Goal: Transaction & Acquisition: Purchase product/service

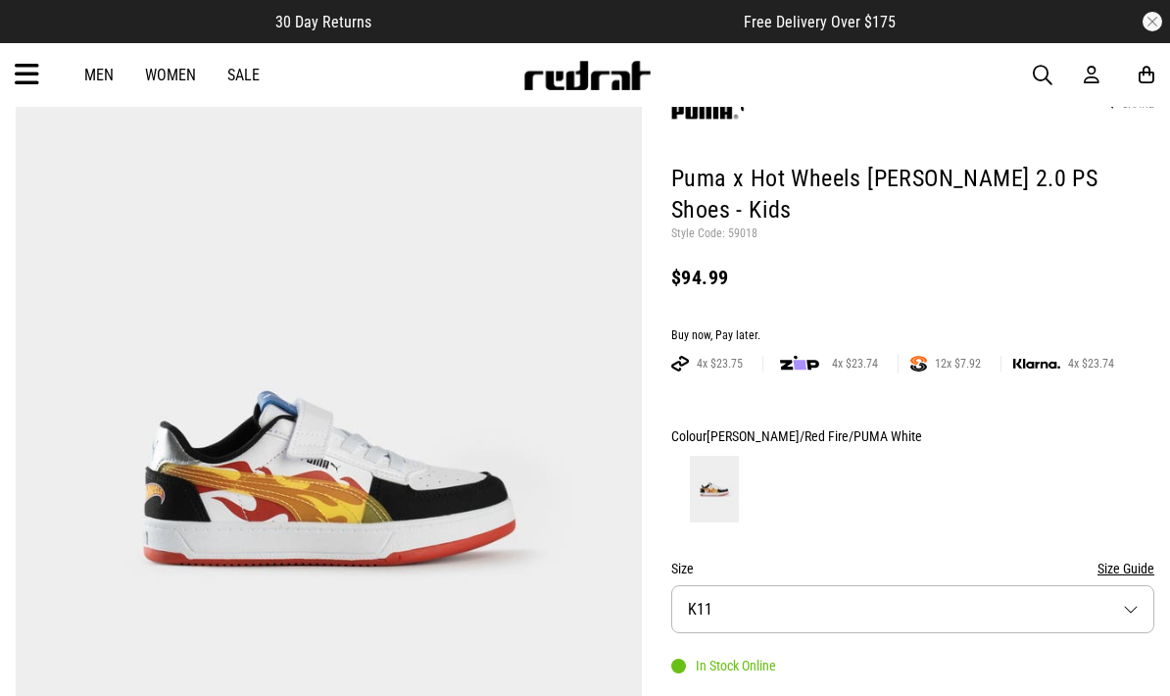
click at [967, 585] on button "Size K11" at bounding box center [912, 609] width 483 height 48
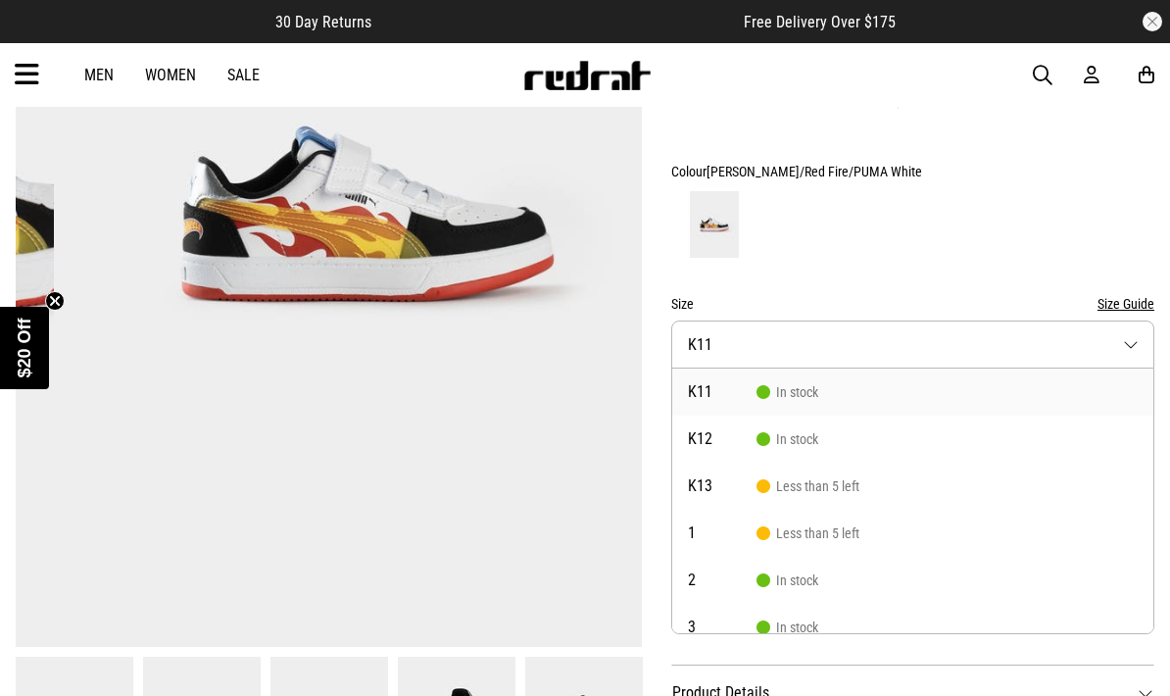
scroll to position [452, 0]
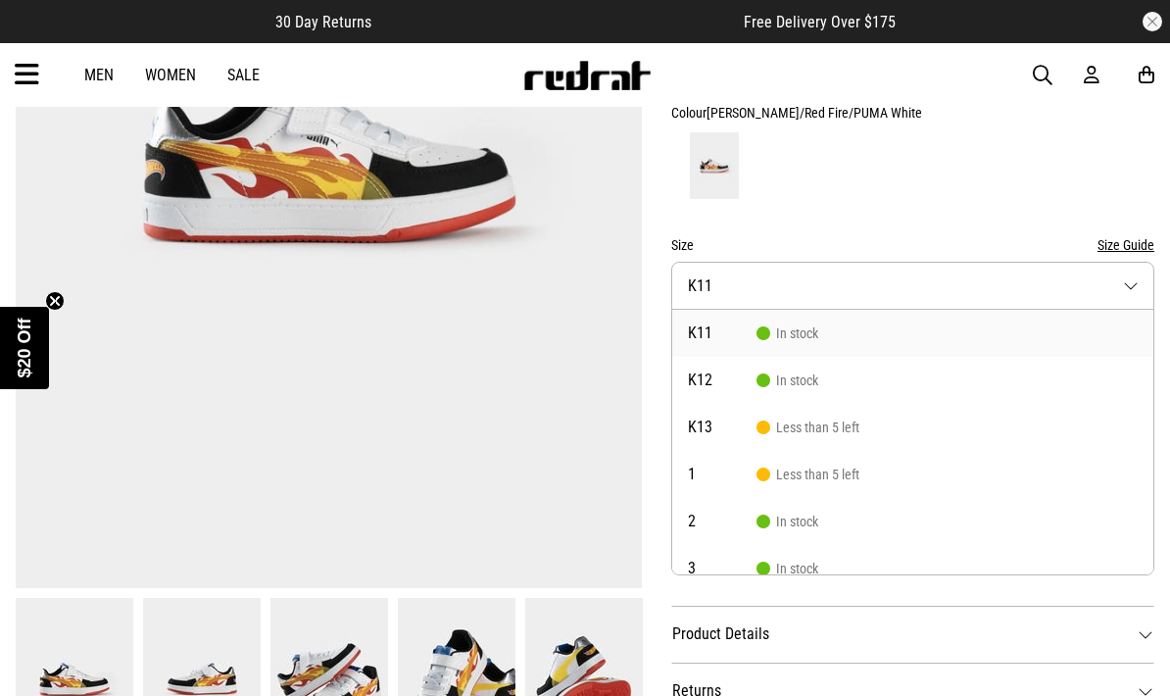
click at [472, 688] on img at bounding box center [457, 679] width 118 height 163
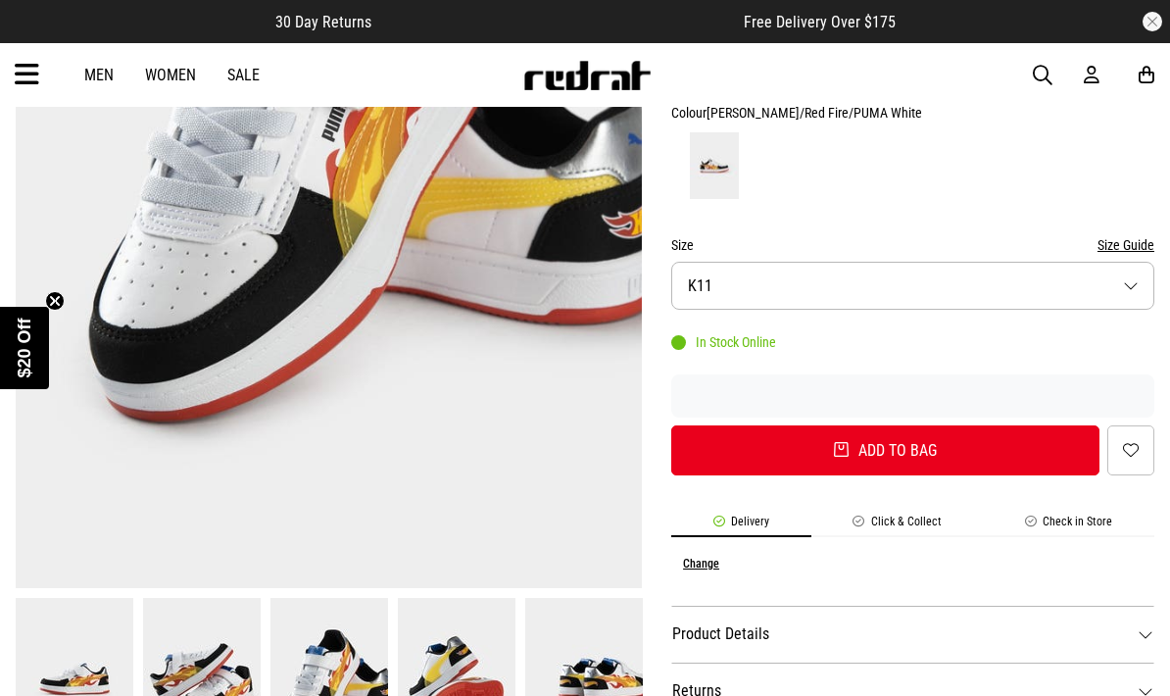
click at [518, 676] on link at bounding box center [456, 679] width 127 height 163
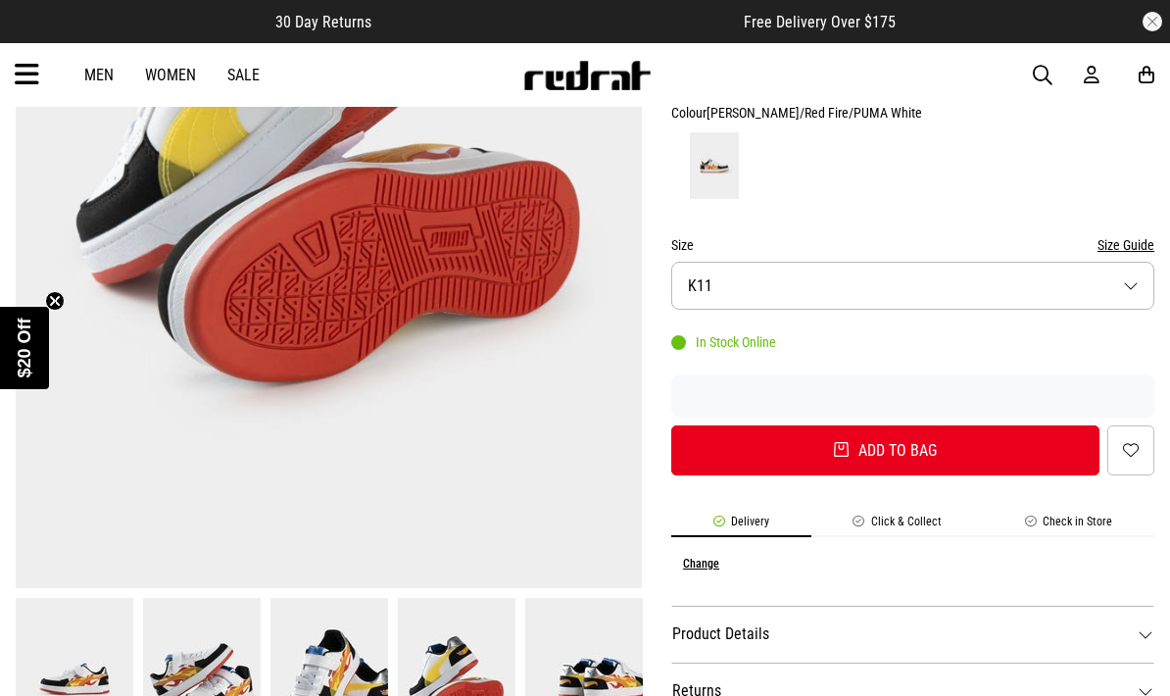
click at [1120, 233] on button "Size Guide" at bounding box center [1126, 245] width 57 height 24
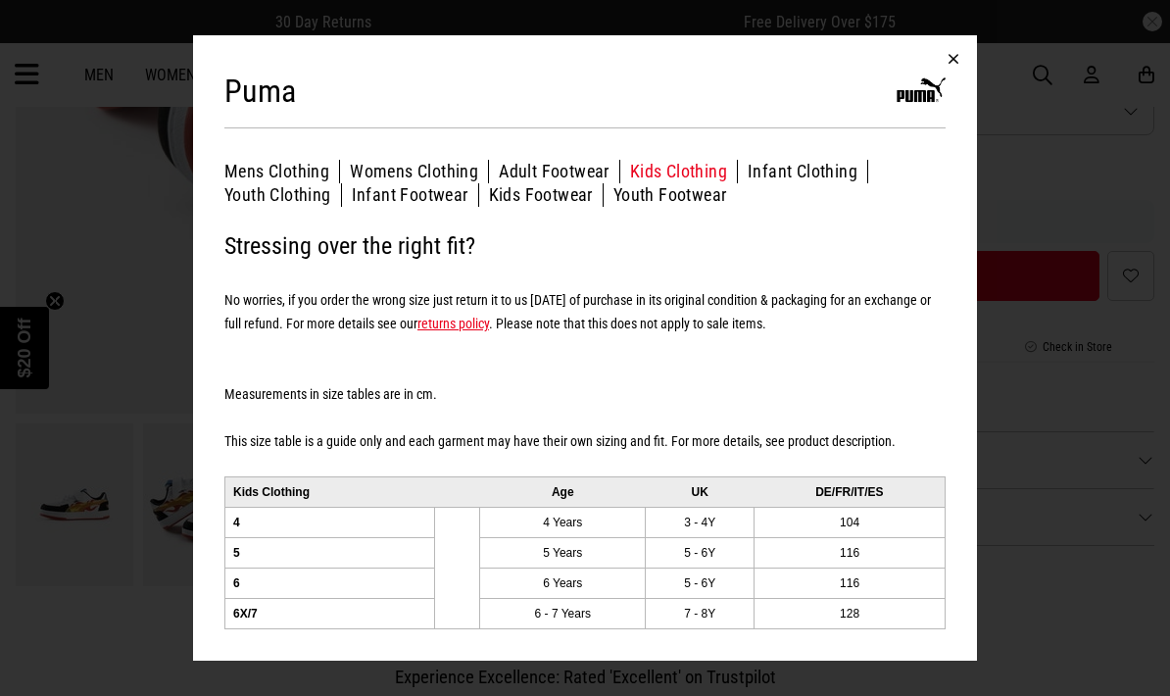
scroll to position [629, 0]
click at [567, 207] on button "Kids Footwear" at bounding box center [546, 195] width 115 height 24
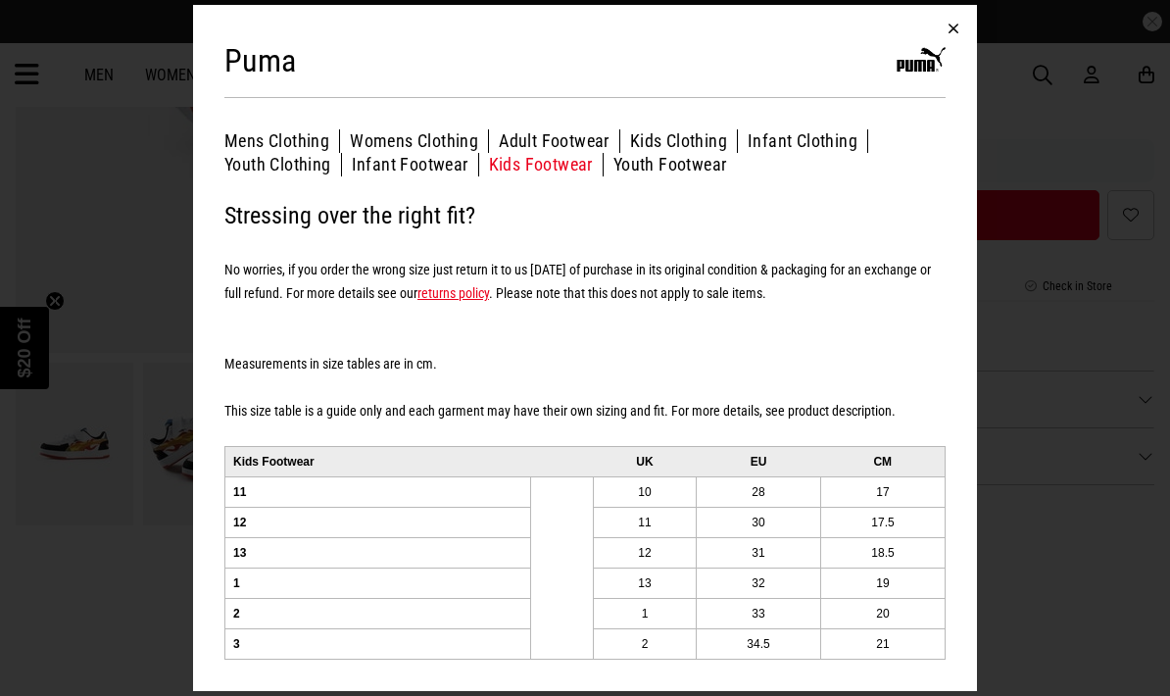
scroll to position [666, 0]
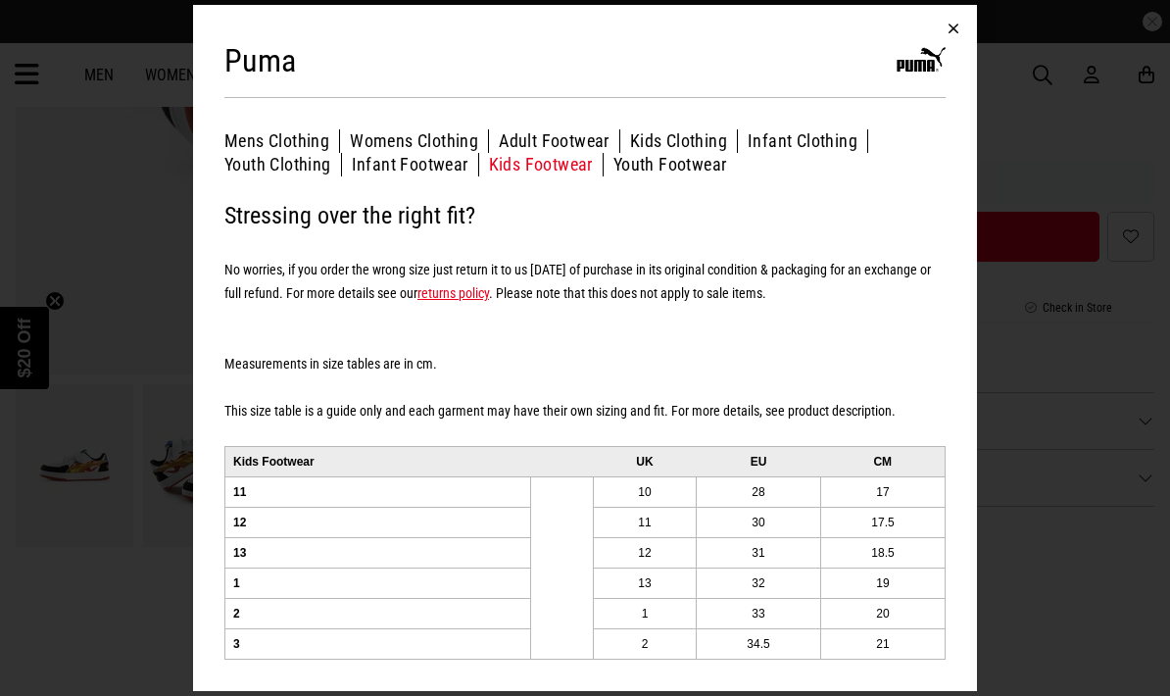
click at [944, 52] on button "button" at bounding box center [953, 28] width 47 height 47
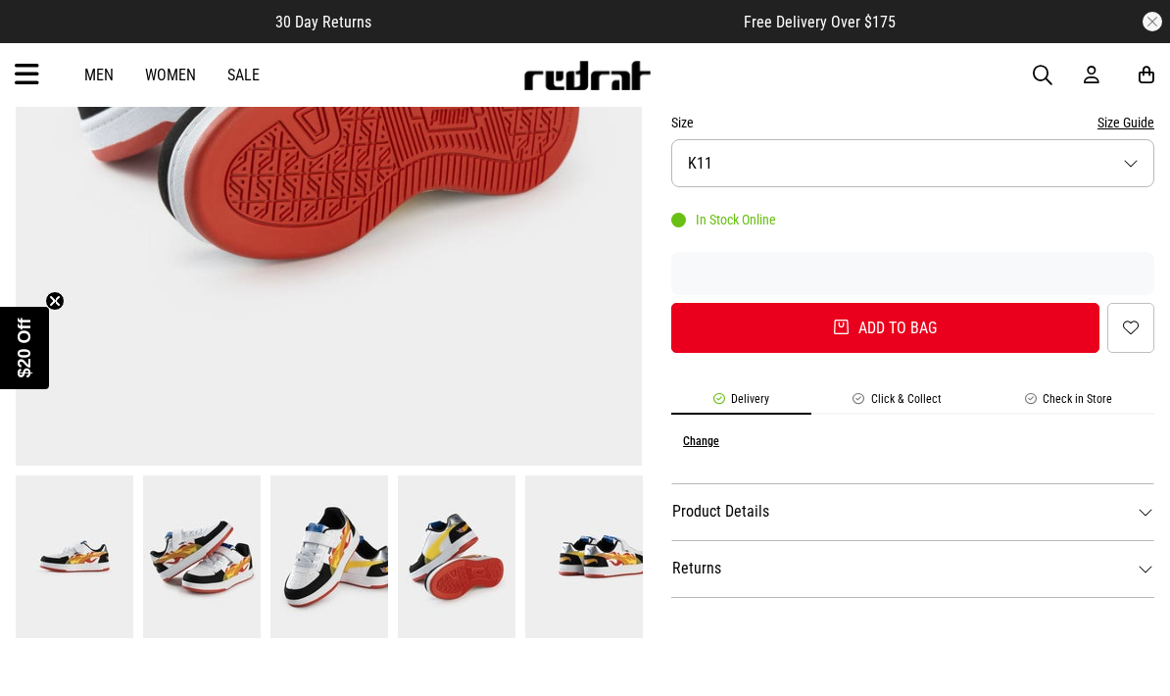
scroll to position [570, 0]
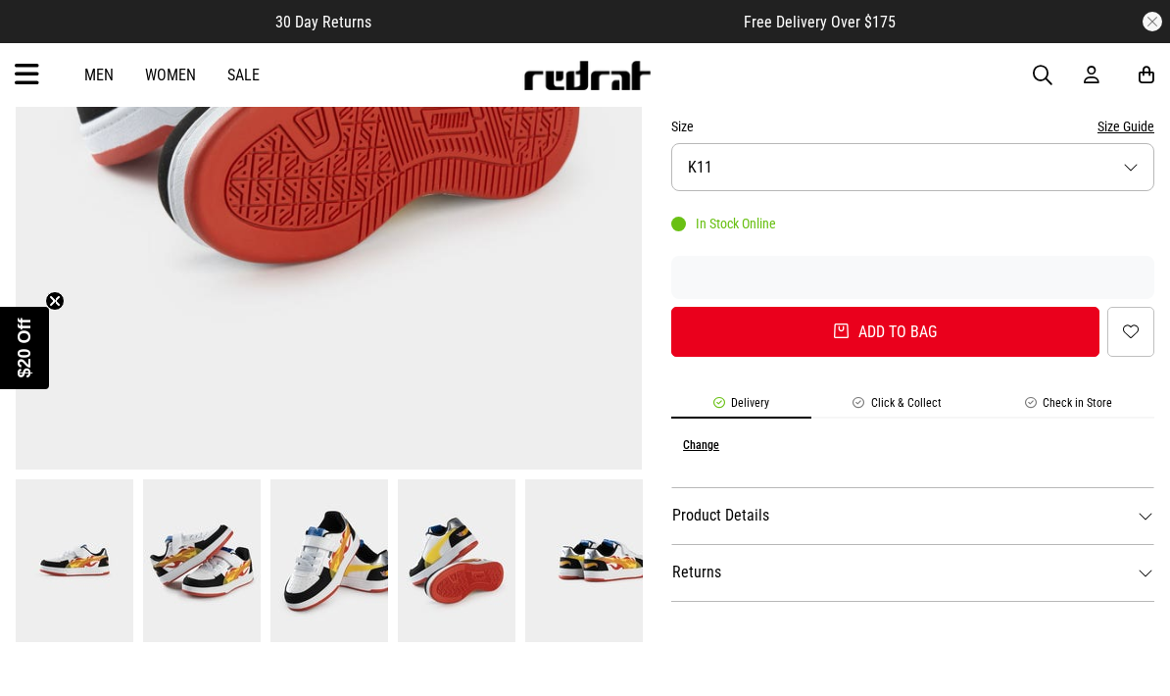
click at [1110, 143] on button "Size K11" at bounding box center [912, 167] width 483 height 48
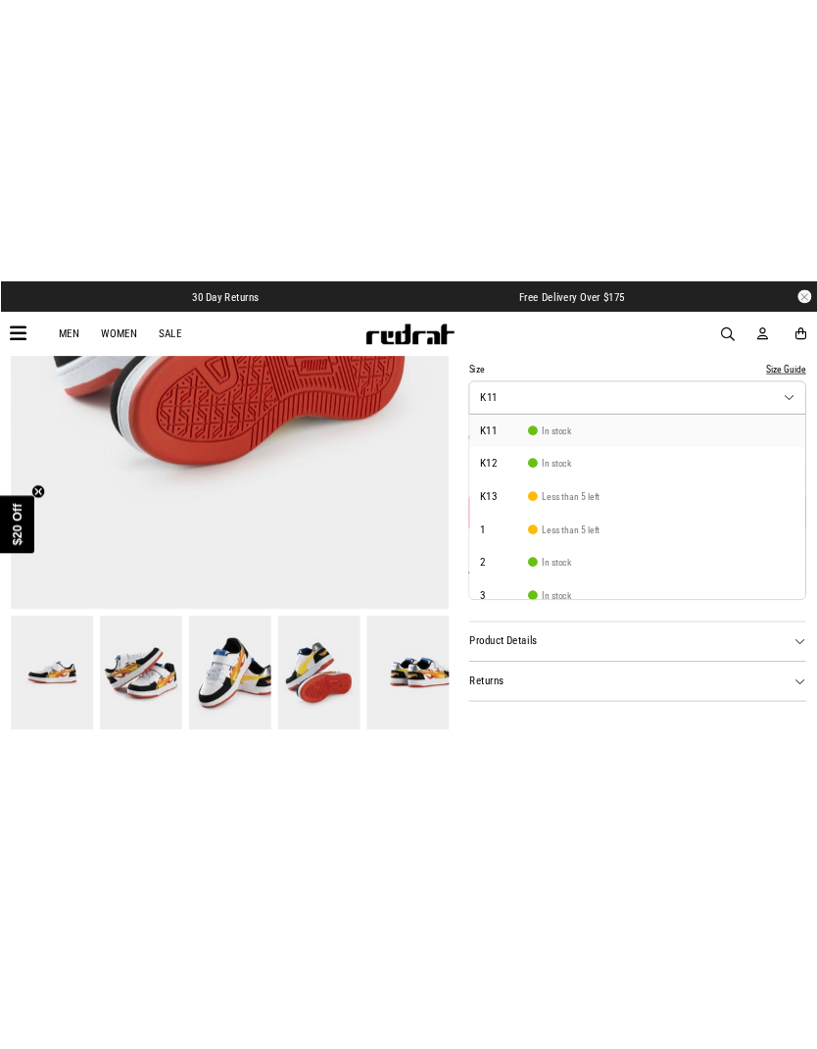
scroll to position [0, 0]
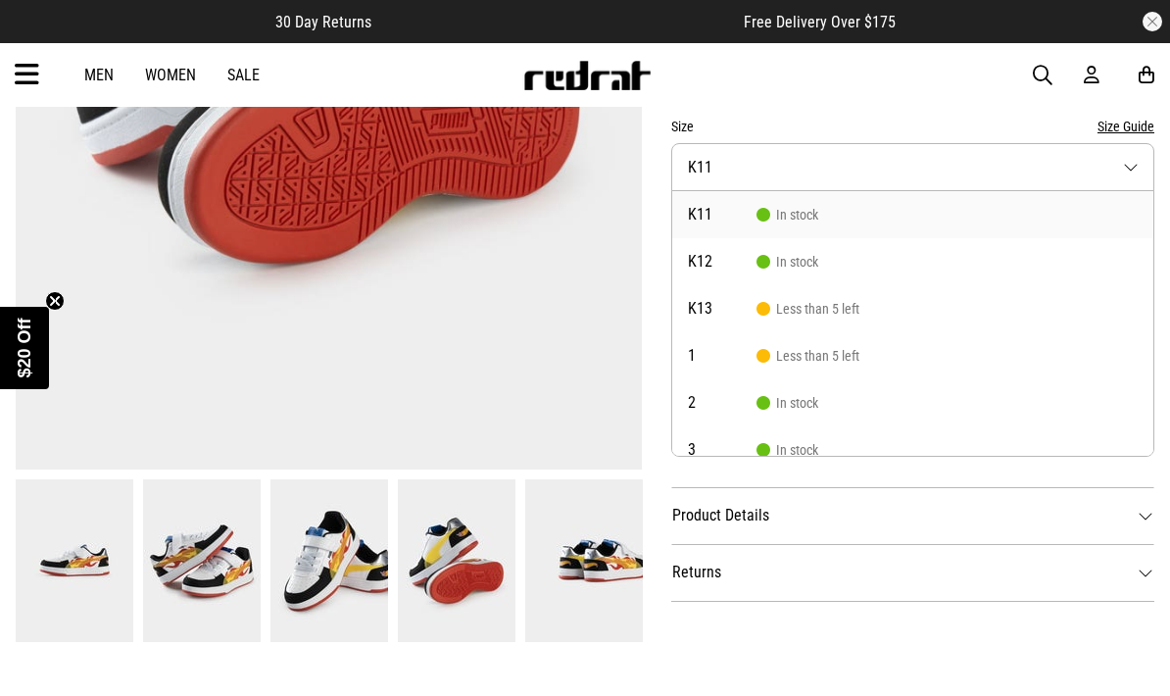
click at [878, 191] on li "K11 In stock" at bounding box center [912, 214] width 481 height 47
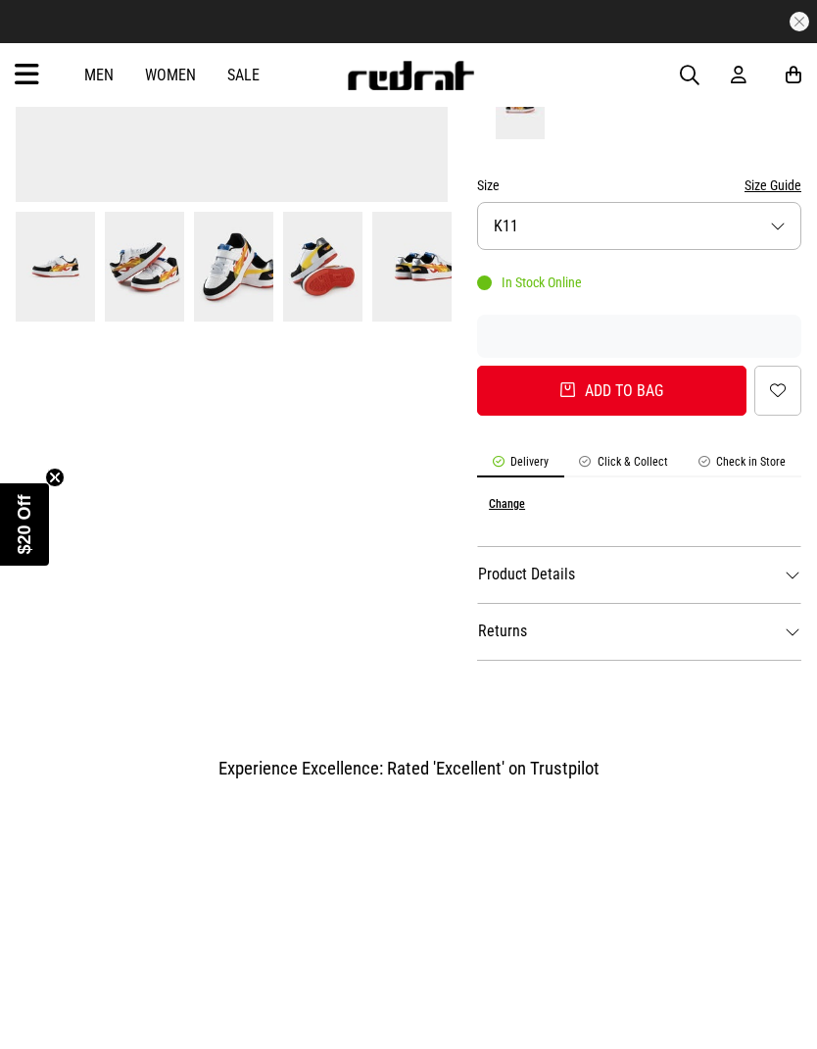
click at [775, 173] on button "Size Guide" at bounding box center [773, 185] width 57 height 24
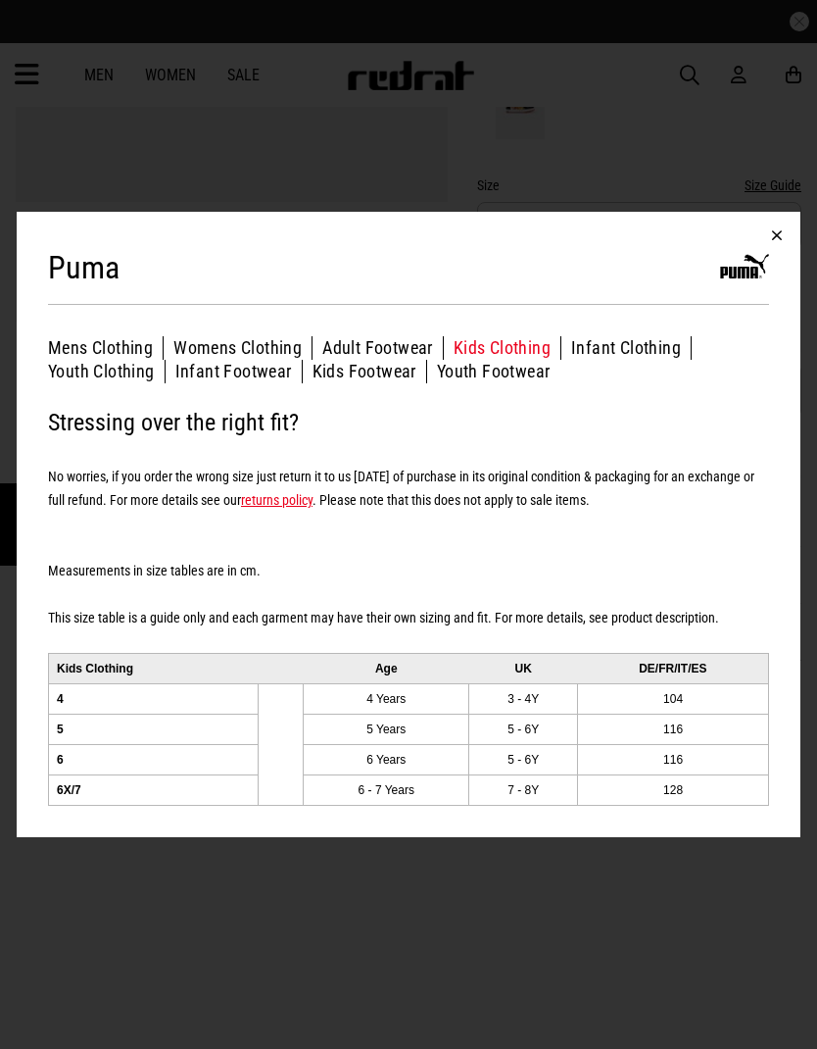
click at [366, 361] on button "Kids Footwear" at bounding box center [370, 372] width 115 height 24
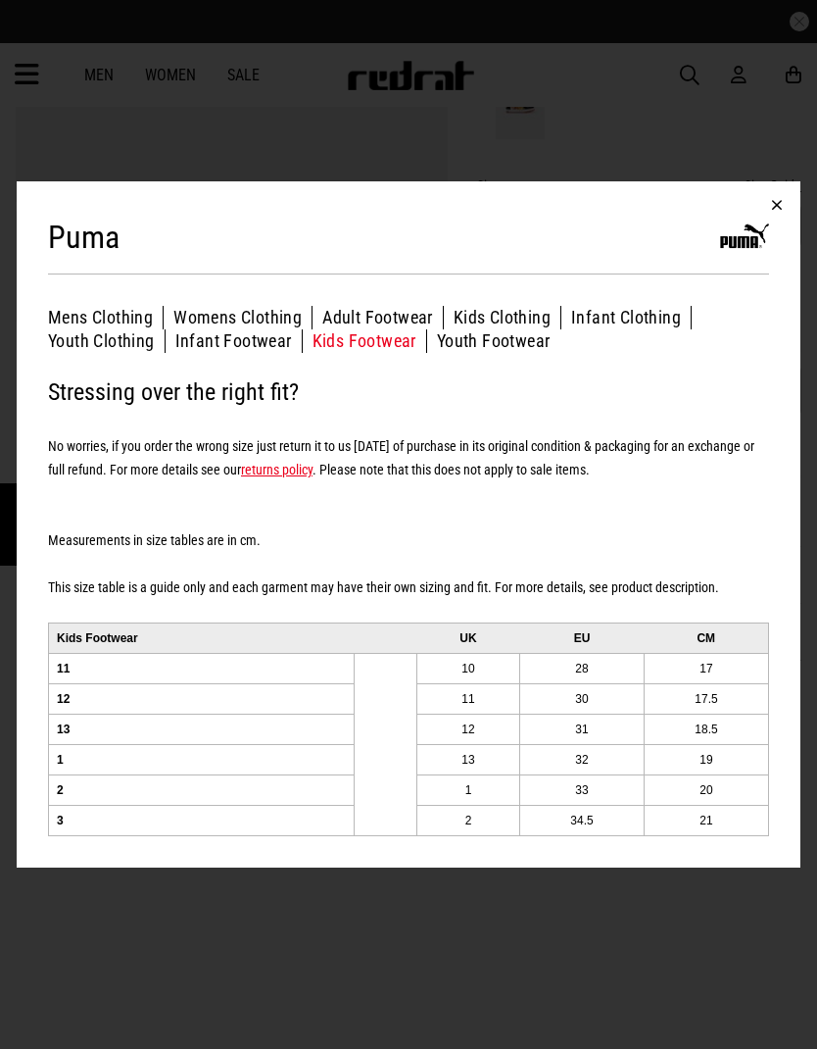
click at [523, 339] on button "Youth Footwear" at bounding box center [494, 341] width 114 height 24
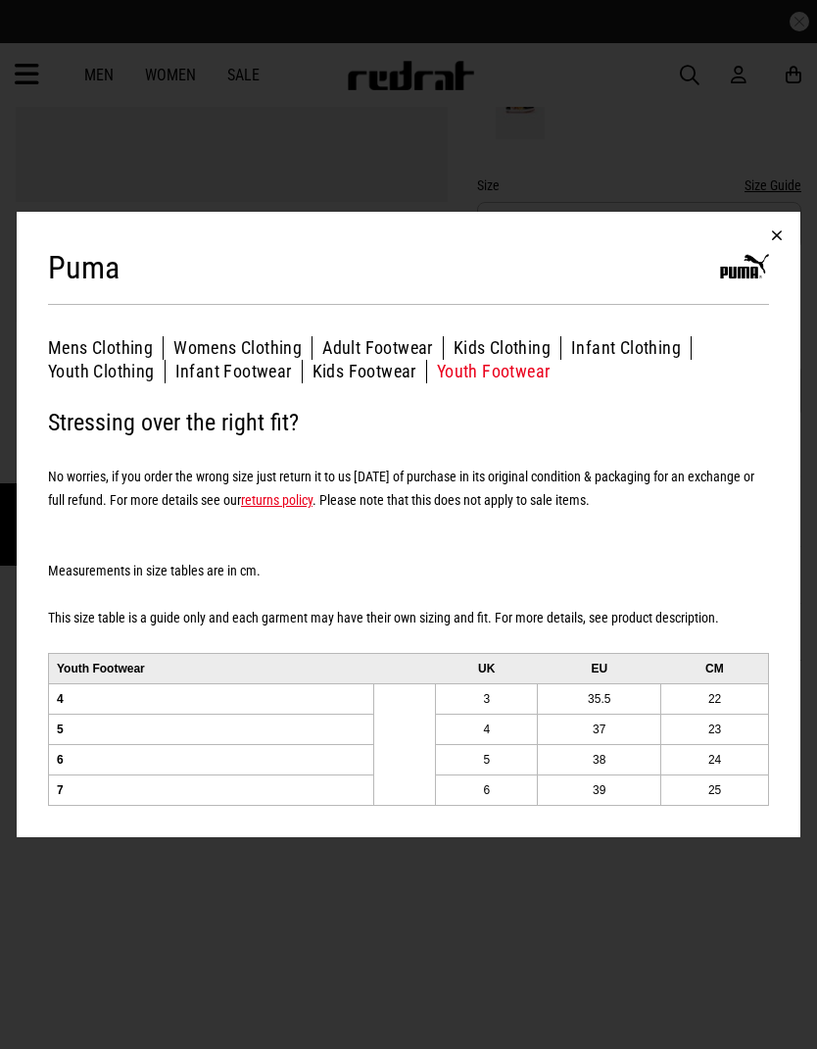
click at [273, 359] on button "Womens Clothing" at bounding box center [242, 348] width 139 height 24
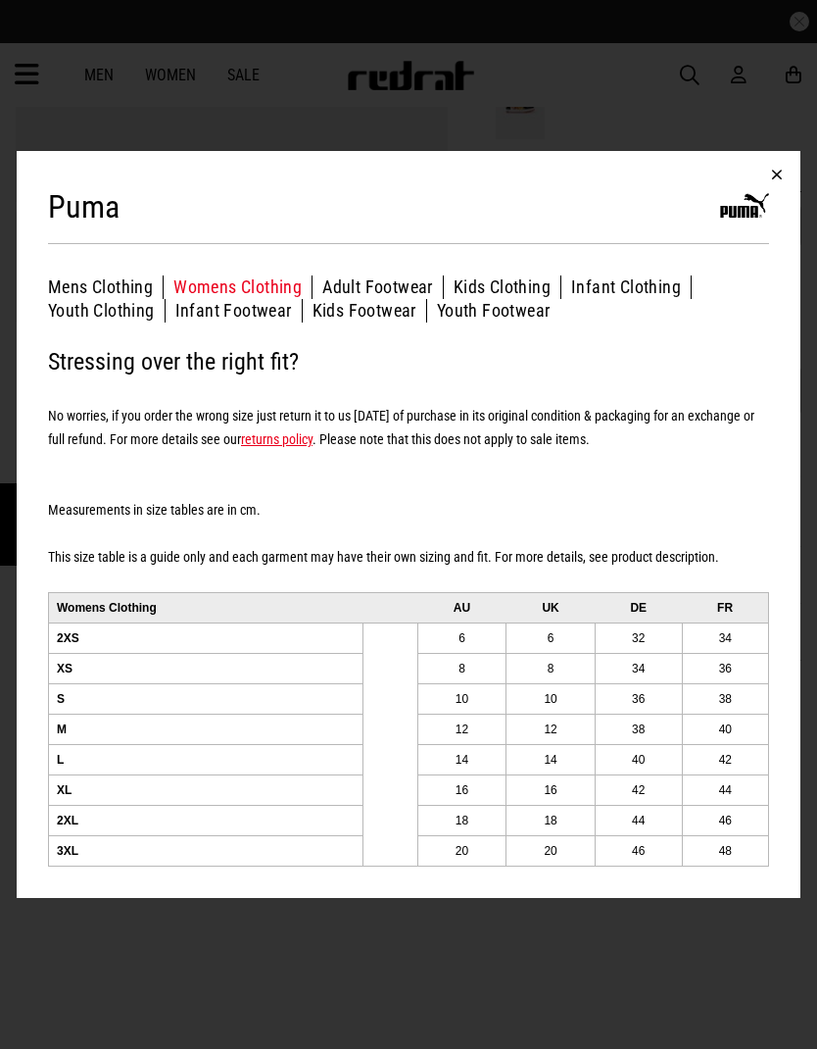
click at [372, 305] on button "Kids Footwear" at bounding box center [370, 311] width 115 height 24
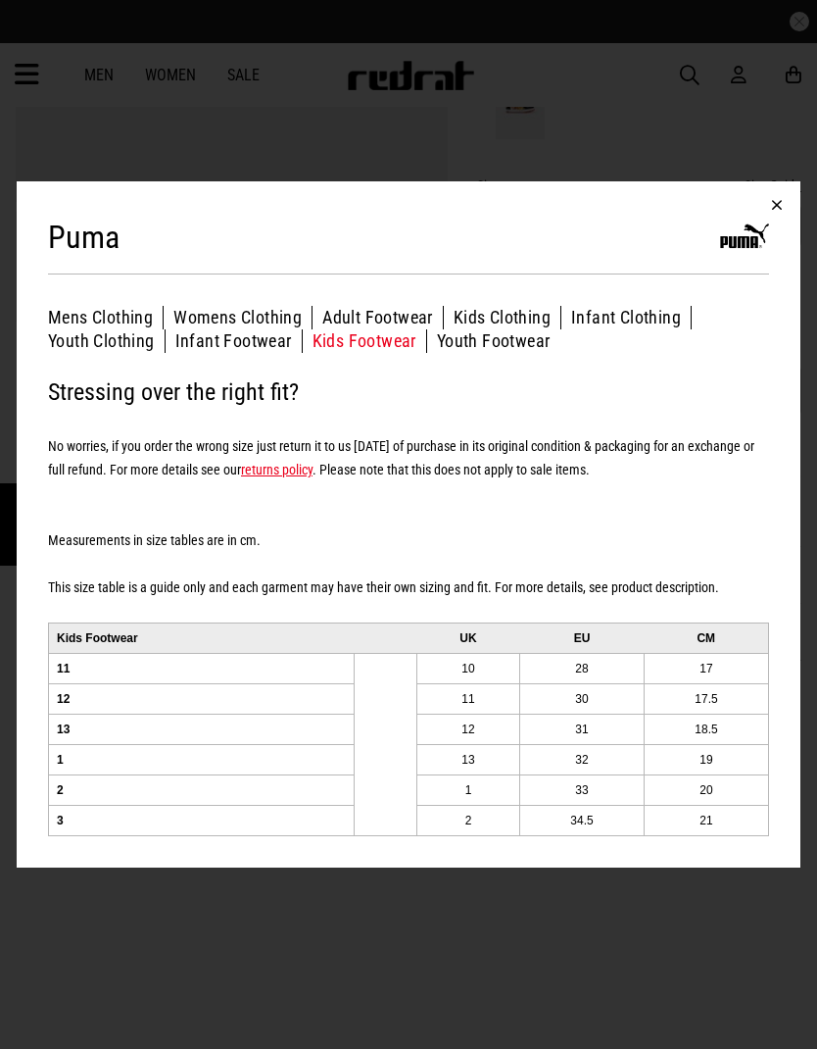
scroll to position [539, 0]
click at [776, 228] on button "button" at bounding box center [777, 204] width 47 height 47
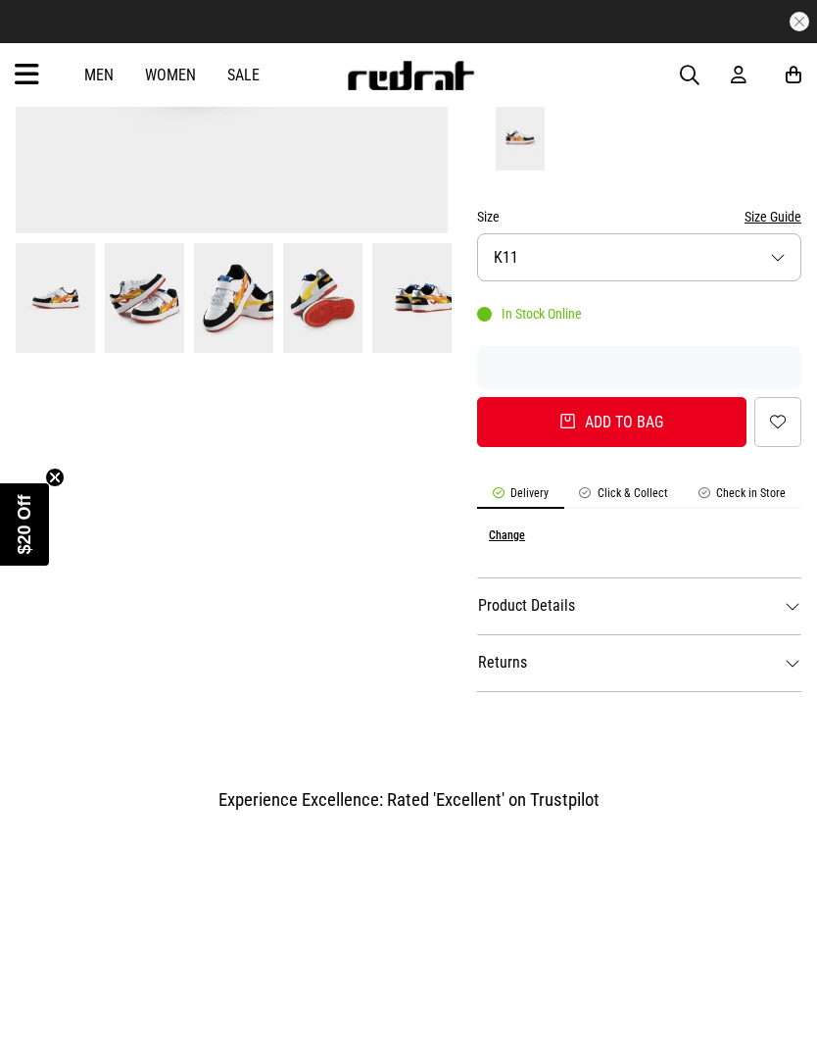
click at [727, 233] on button "Size K11" at bounding box center [639, 257] width 324 height 48
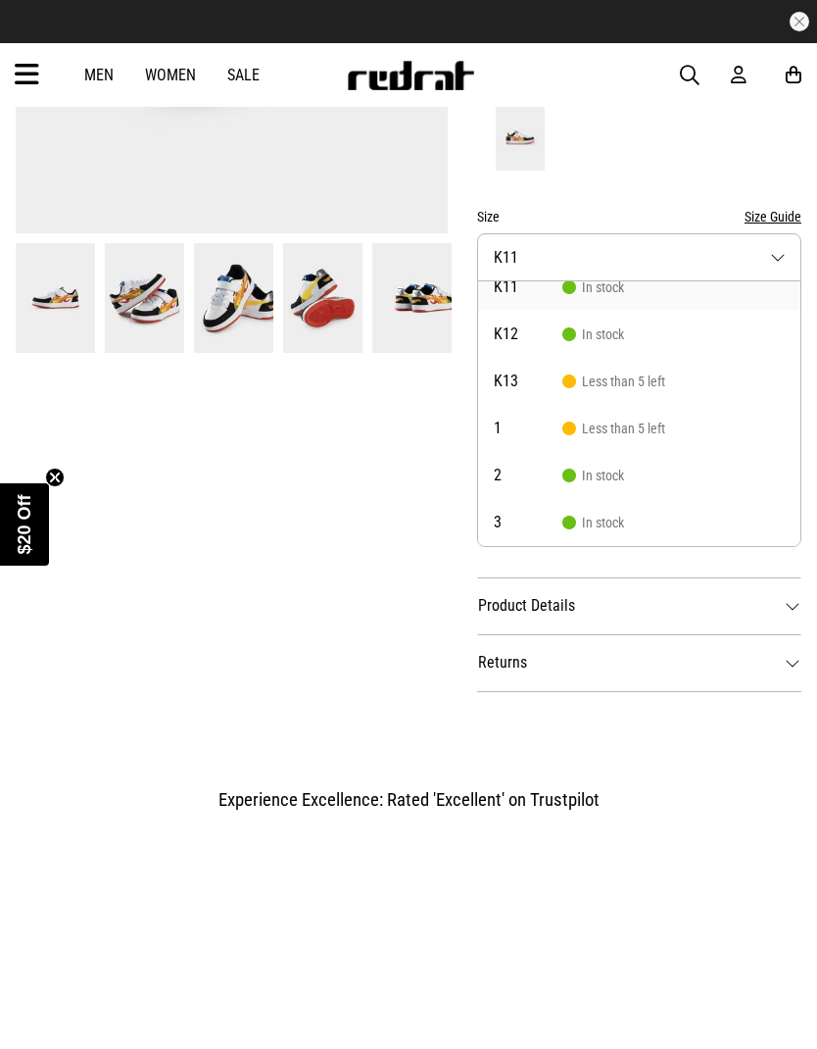
scroll to position [18, 0]
click at [657, 264] on li "K11 In stock" at bounding box center [639, 287] width 322 height 47
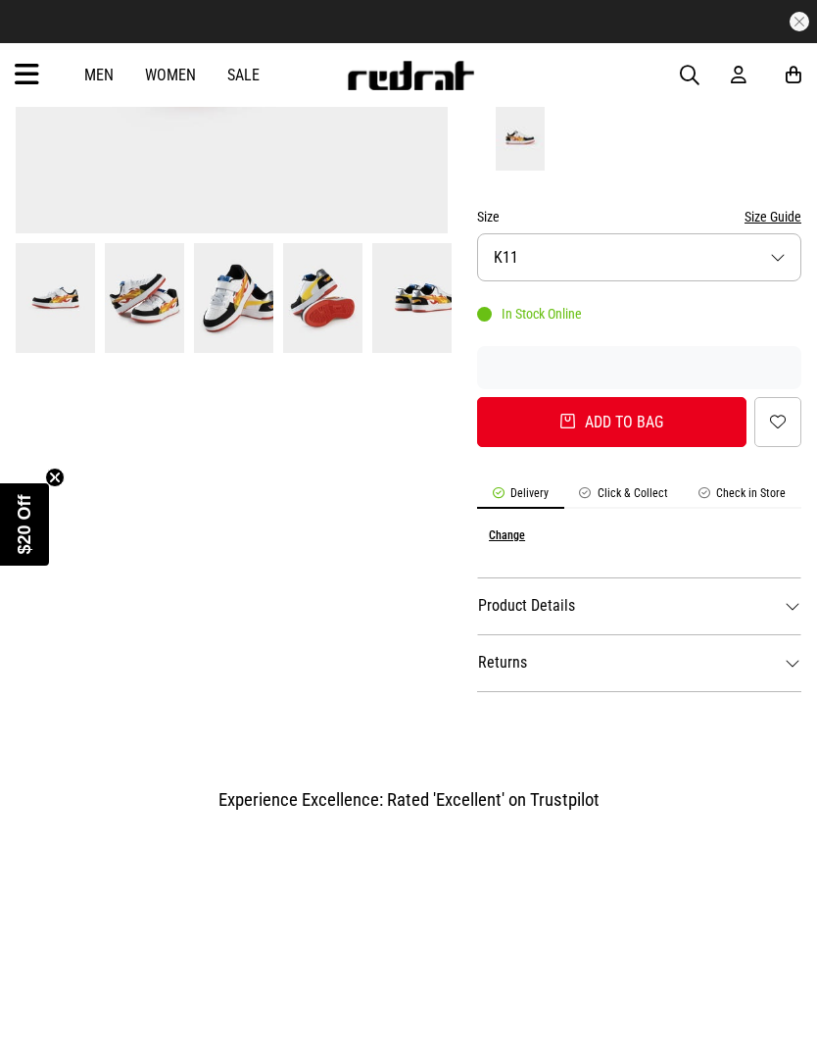
click at [659, 397] on button "Add to bag" at bounding box center [612, 422] width 270 height 50
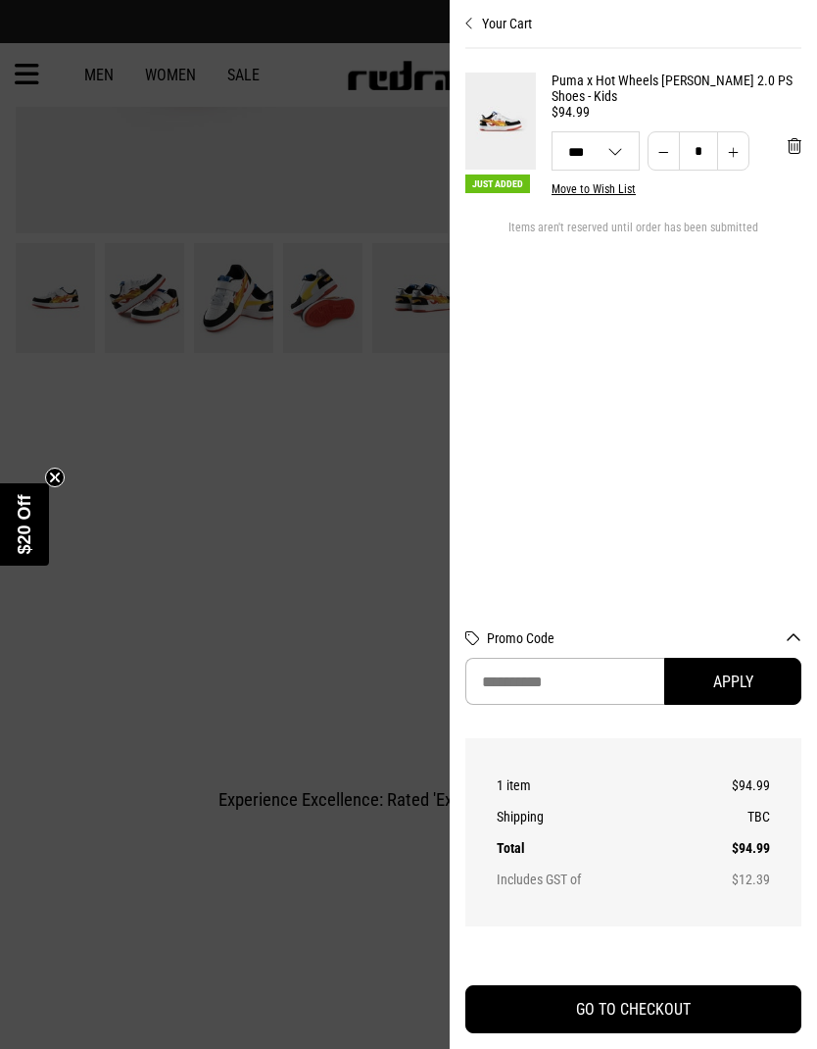
click at [331, 588] on div at bounding box center [408, 524] width 817 height 1049
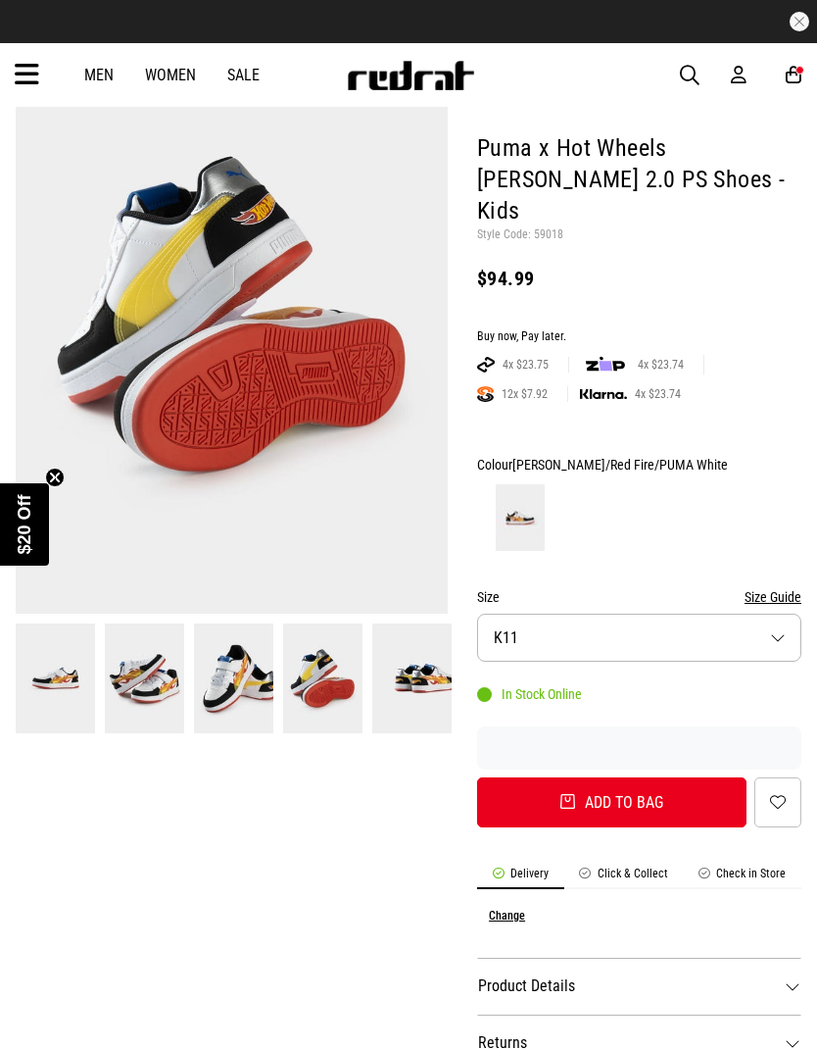
scroll to position [156, 0]
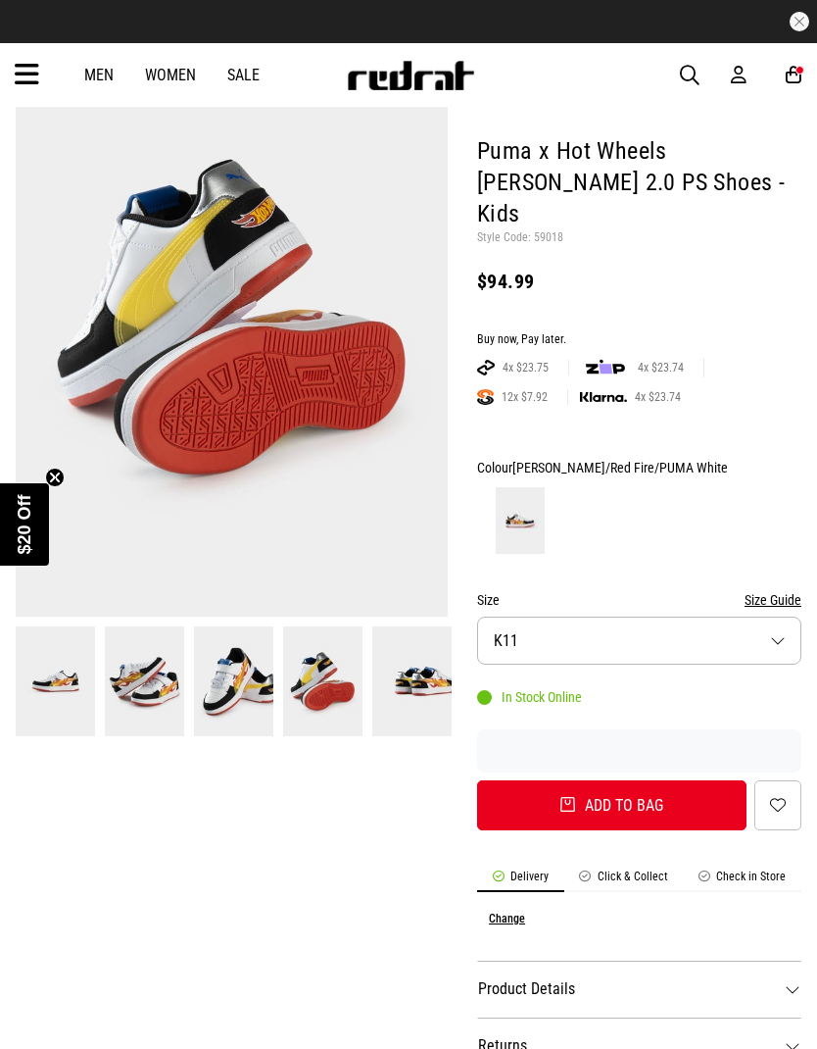
click at [254, 690] on img at bounding box center [233, 681] width 79 height 110
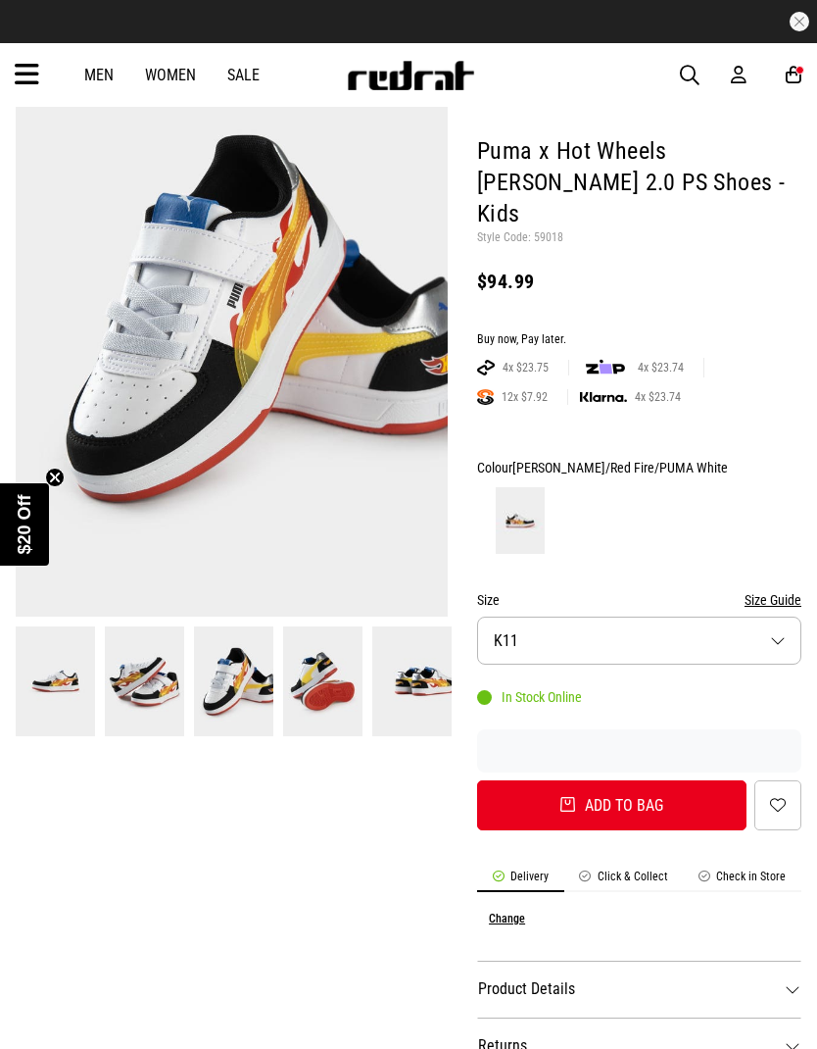
click at [337, 688] on img at bounding box center [322, 681] width 79 height 110
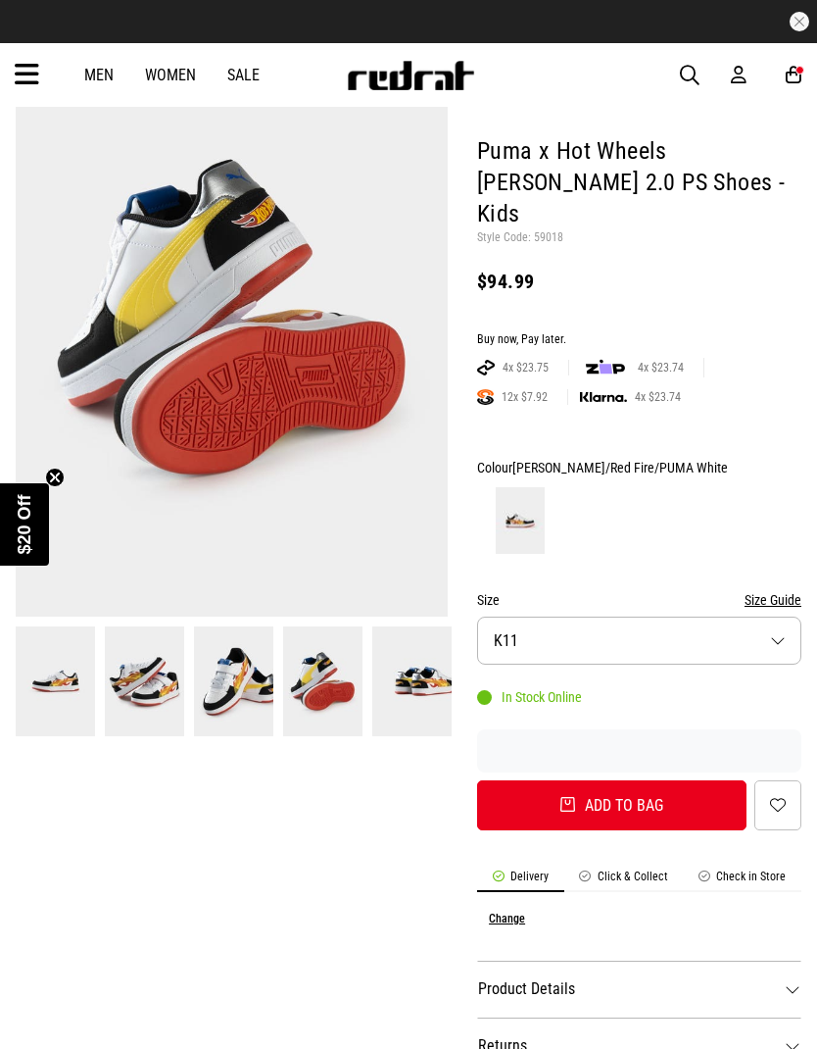
click at [419, 694] on img at bounding box center [411, 681] width 79 height 110
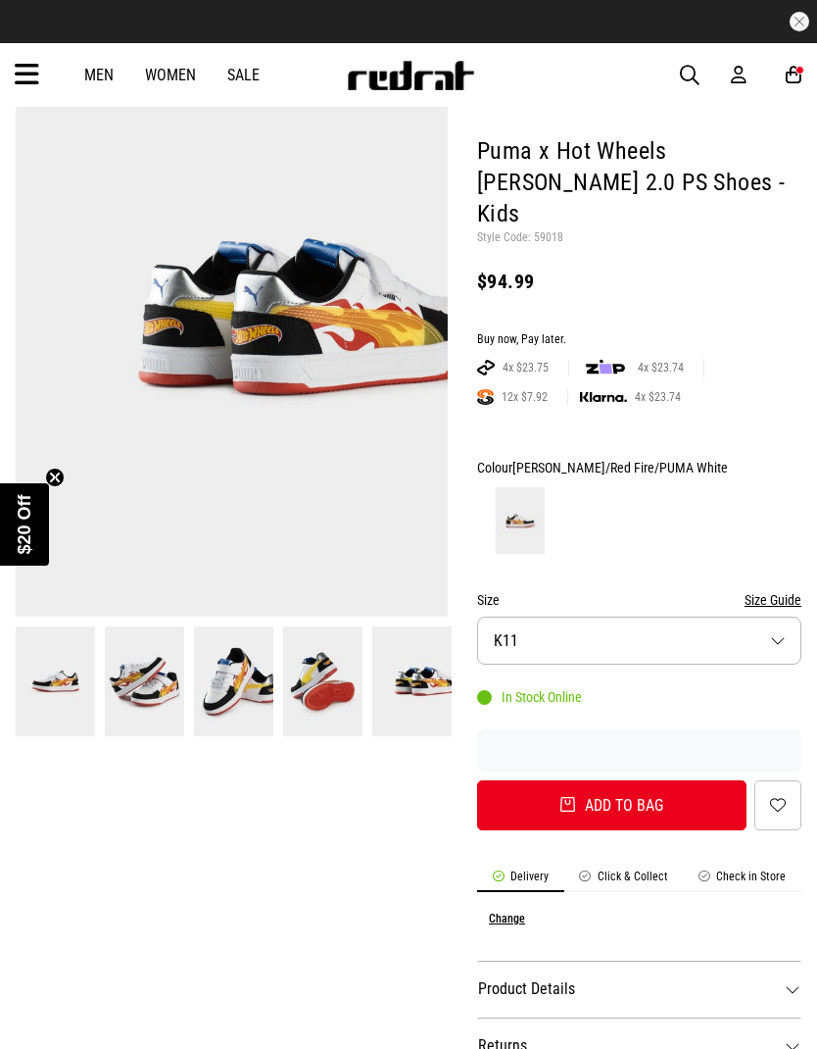
click at [632, 695] on button "Add to bag" at bounding box center [612, 805] width 270 height 50
type input "*"
